Goal: Information Seeking & Learning: Learn about a topic

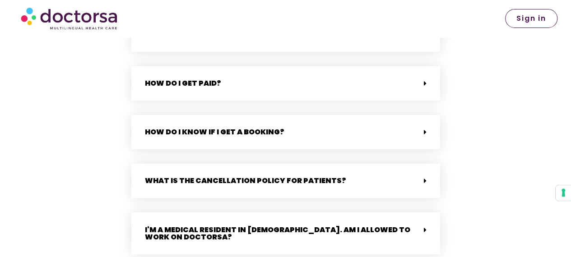
scroll to position [2347, 0]
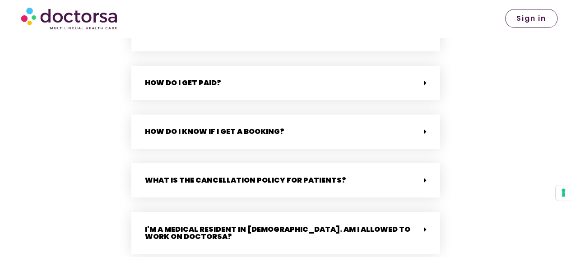
click at [166, 214] on div "I'm a medical resident in [DEMOGRAPHIC_DATA]. Am I allowed to work on Doctorsa?" at bounding box center [285, 233] width 309 height 42
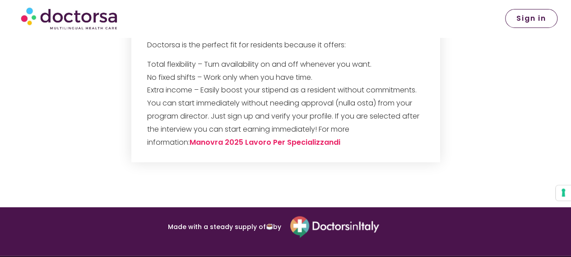
scroll to position [2661, 0]
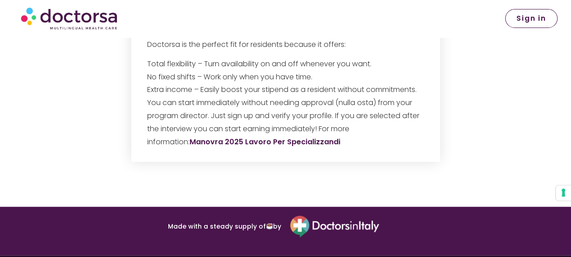
click at [274, 137] on link "Manovra 2025 Lavoro Per Specializzandi" at bounding box center [265, 142] width 151 height 10
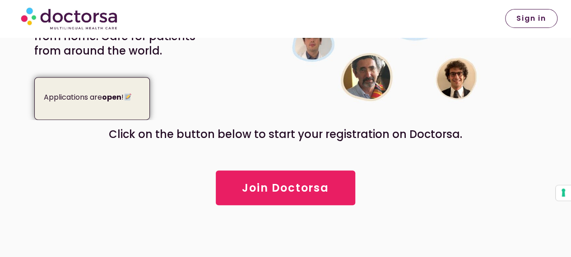
scroll to position [181, 0]
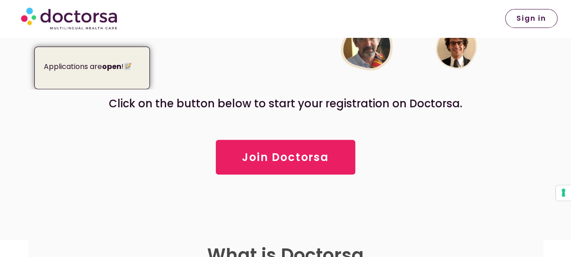
click at [125, 84] on div "Applications are open !" at bounding box center [92, 67] width 116 height 42
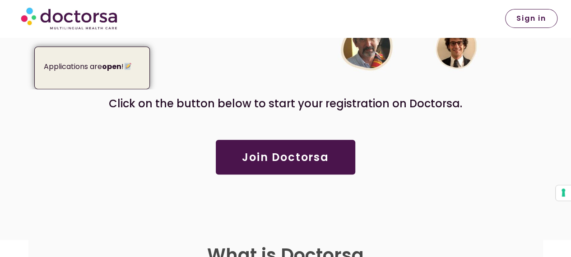
click at [278, 160] on span "Join Doctorsa" at bounding box center [285, 157] width 87 height 11
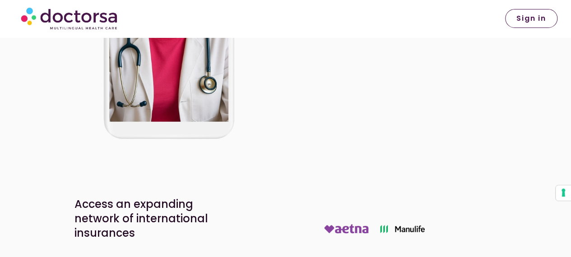
scroll to position [1575, 0]
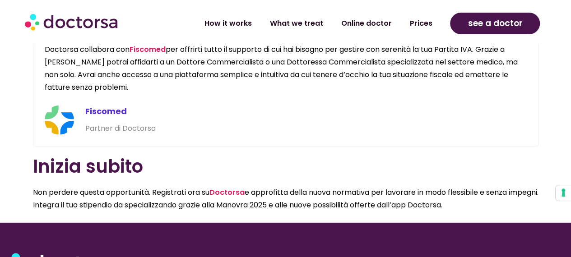
scroll to position [1219, 0]
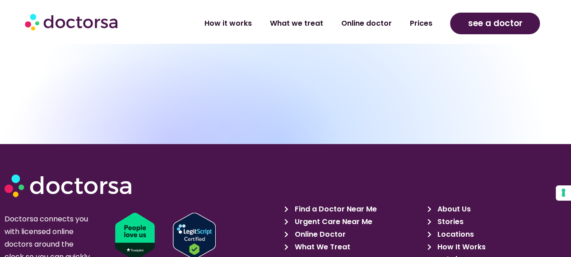
scroll to position [4108, 0]
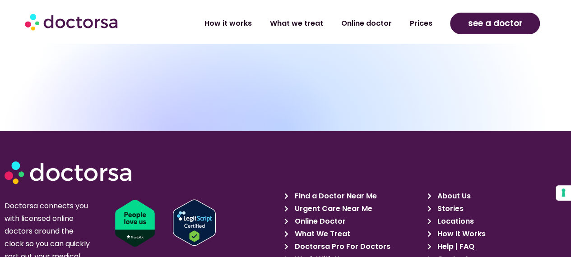
click at [330, 253] on span "Work With Us" at bounding box center [318, 259] width 51 height 13
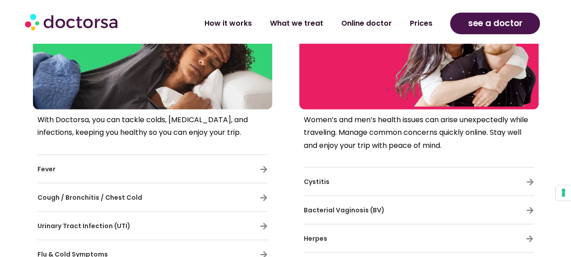
scroll to position [2476, 0]
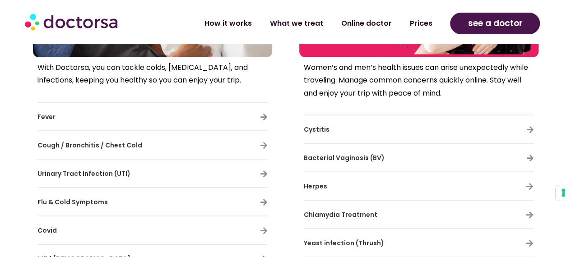
click at [468, 120] on h3 "Cystitis" at bounding box center [392, 129] width 177 height 19
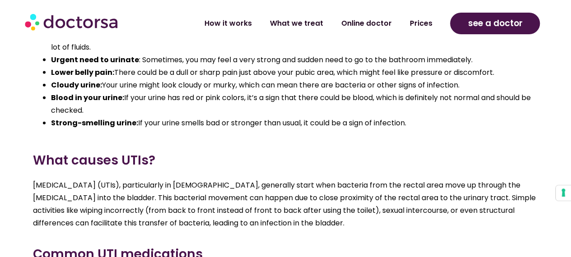
scroll to position [993, 0]
